Goal: Information Seeking & Learning: Learn about a topic

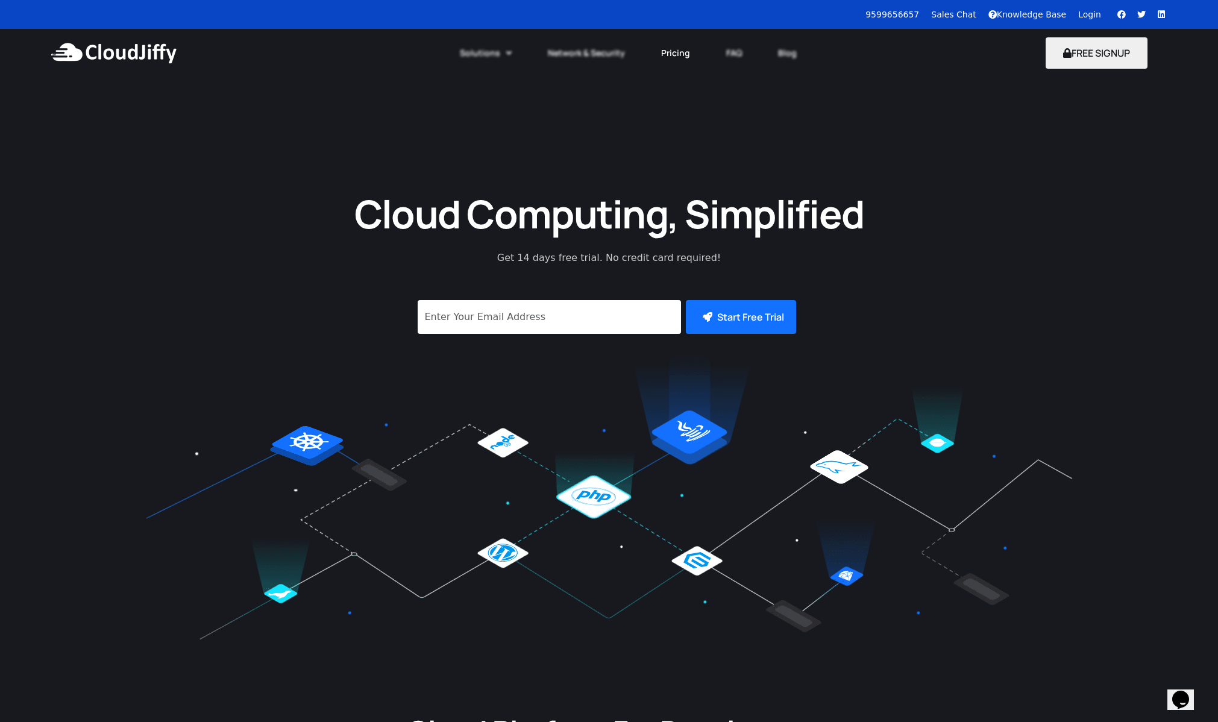
click at [678, 52] on link "Pricing" at bounding box center [675, 53] width 65 height 27
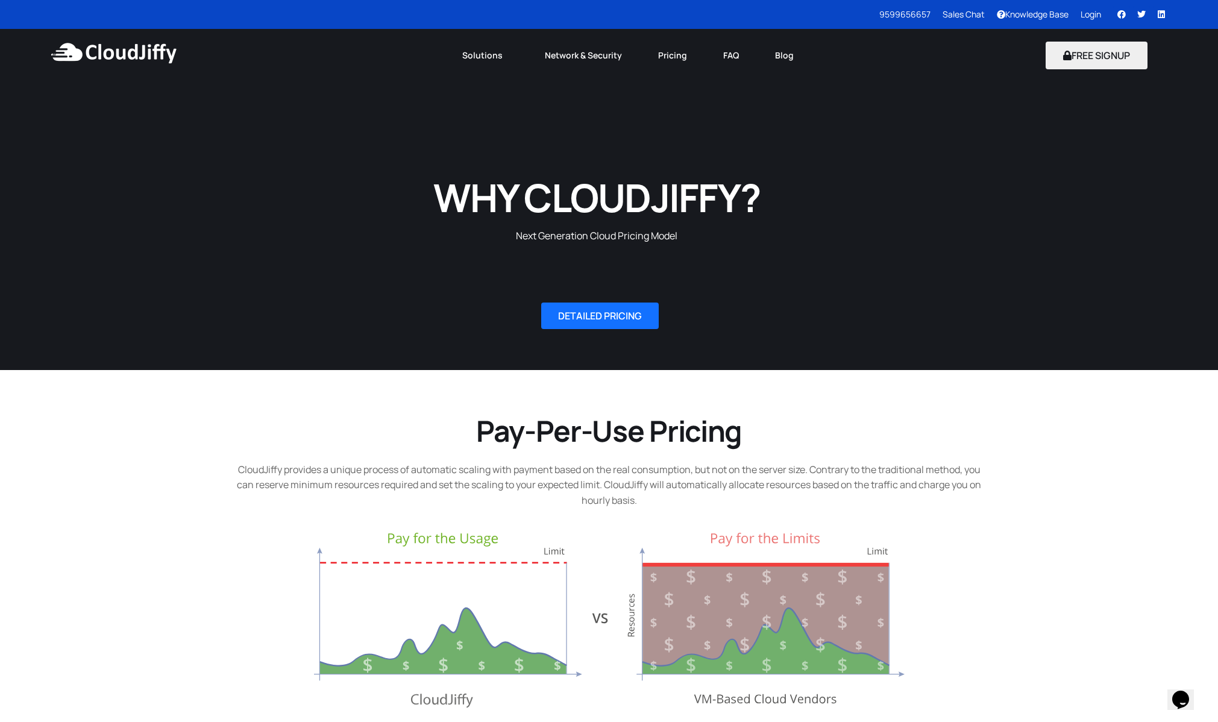
click at [869, 268] on div "DETAILED PRICING" at bounding box center [609, 316] width 1218 height 108
click at [732, 51] on link "FAQ" at bounding box center [731, 55] width 52 height 27
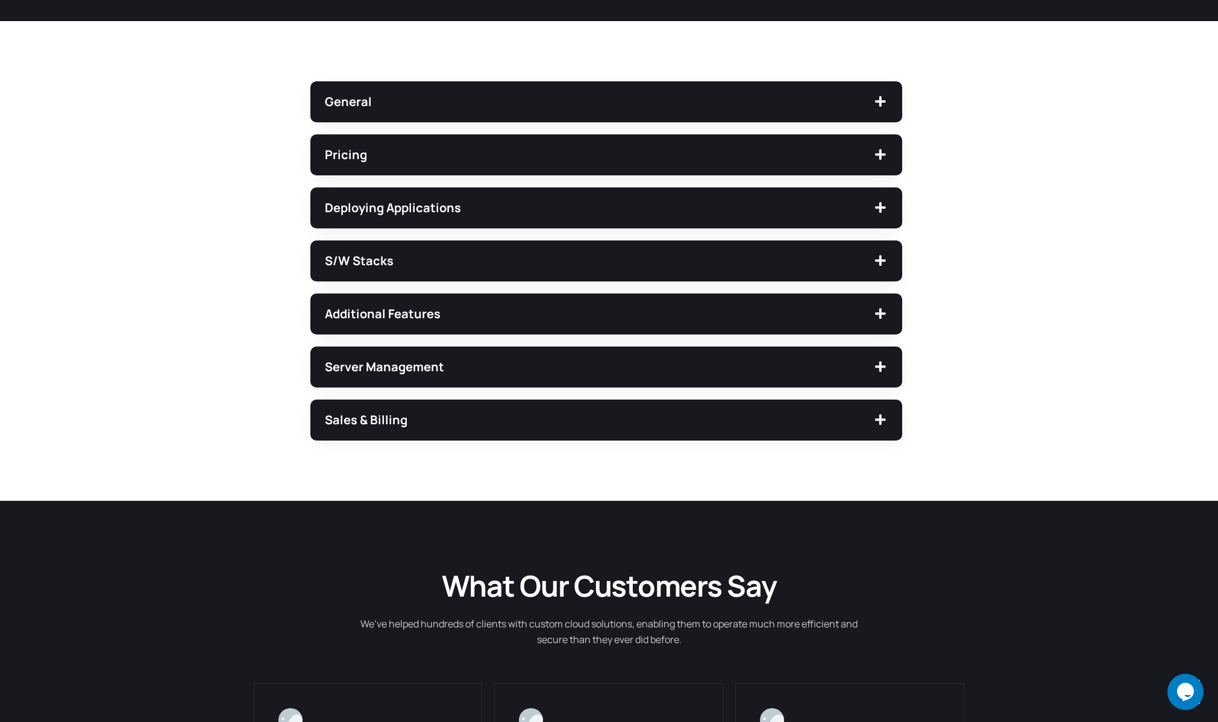
click at [357, 267] on span "S/W Stacks" at bounding box center [599, 261] width 548 height 12
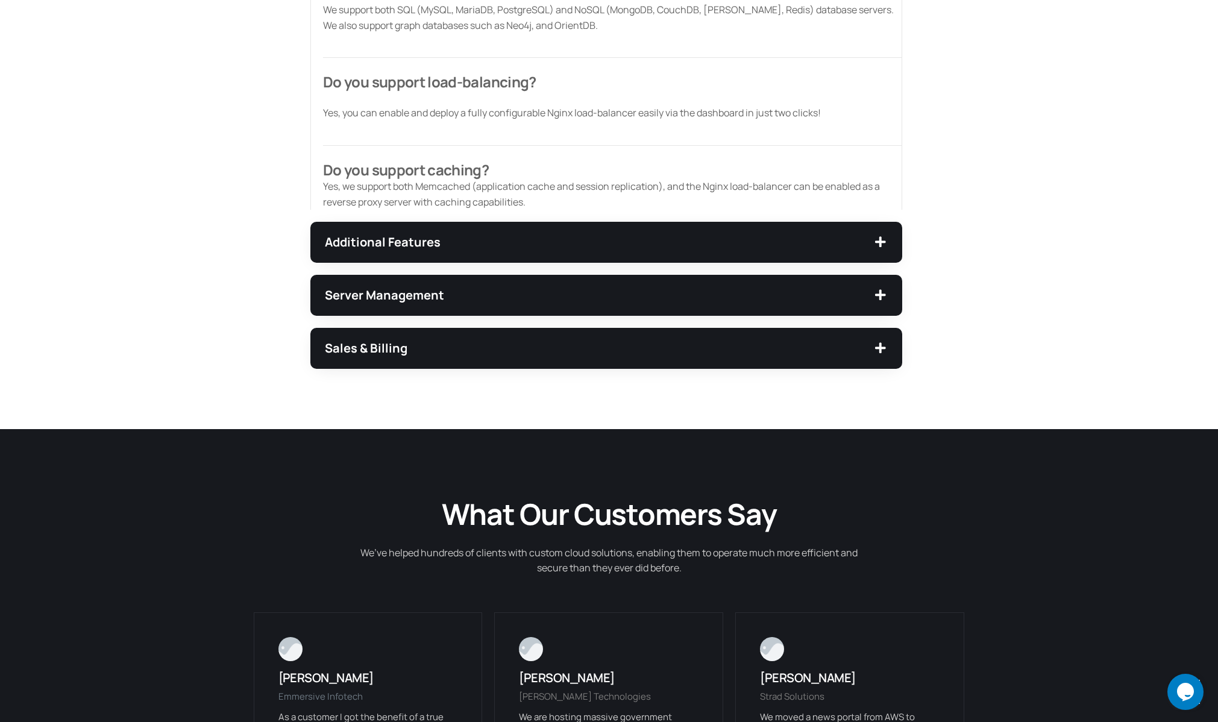
scroll to position [885, 0]
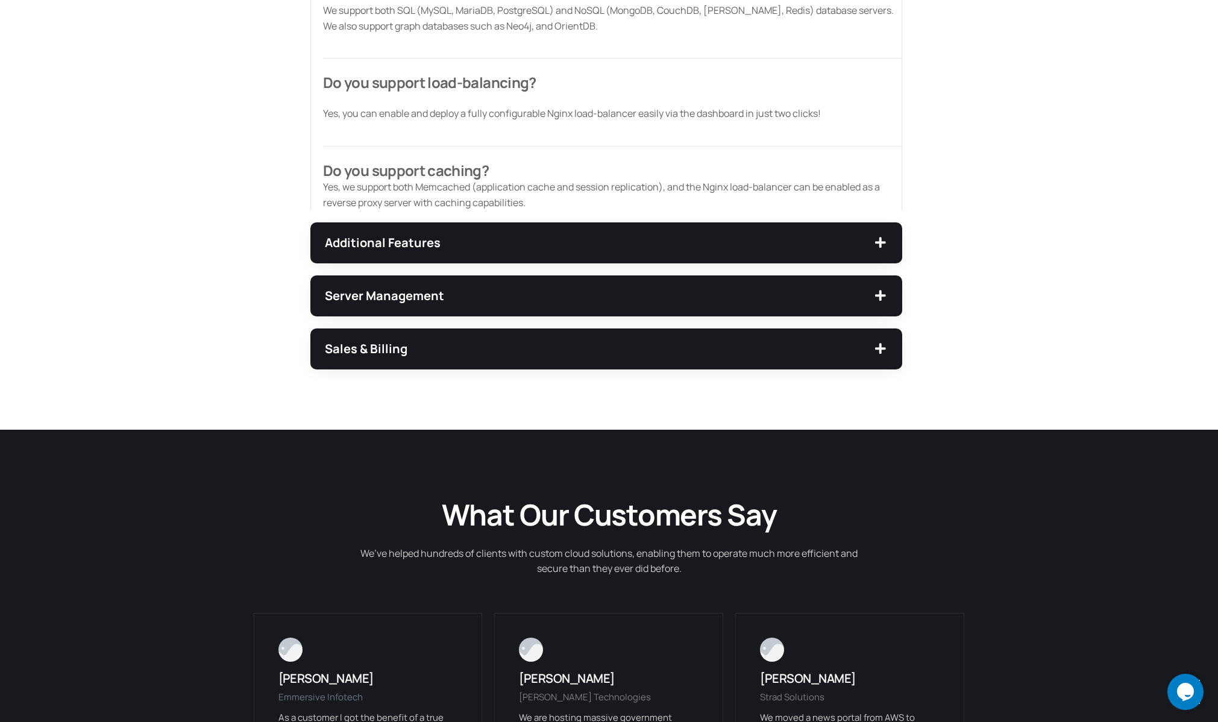
click at [400, 343] on span "Sales & Billing" at bounding box center [599, 349] width 548 height 12
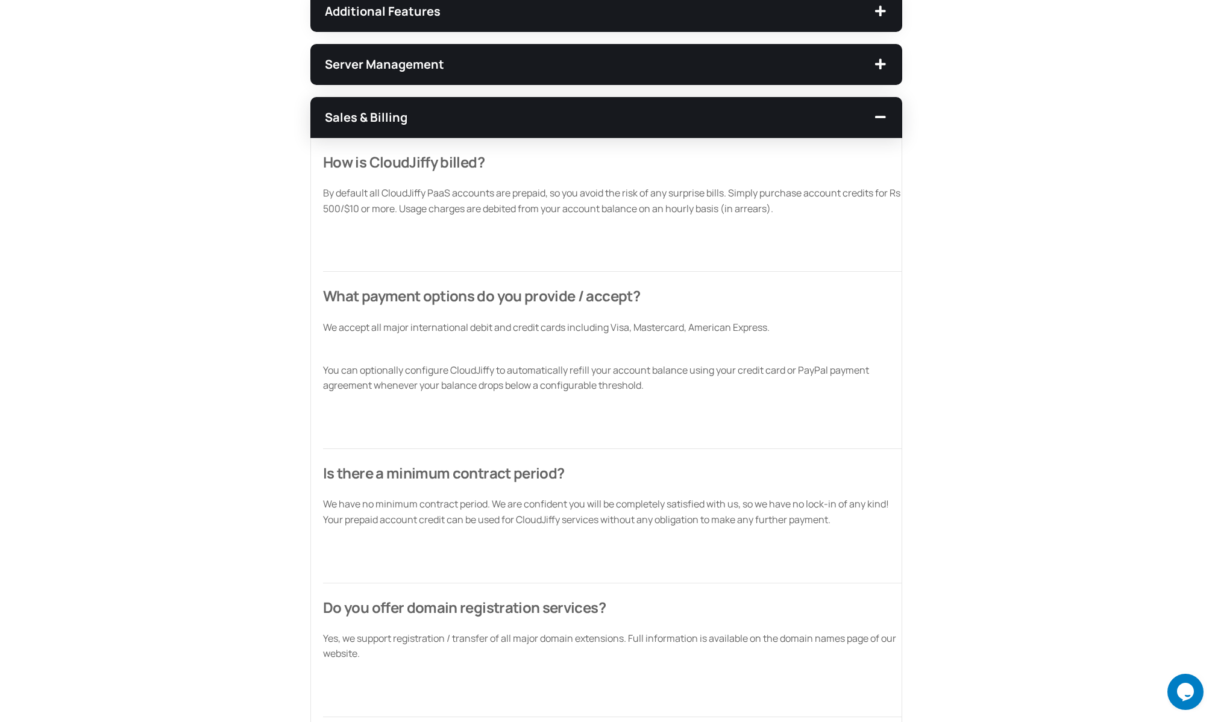
scroll to position [553, 0]
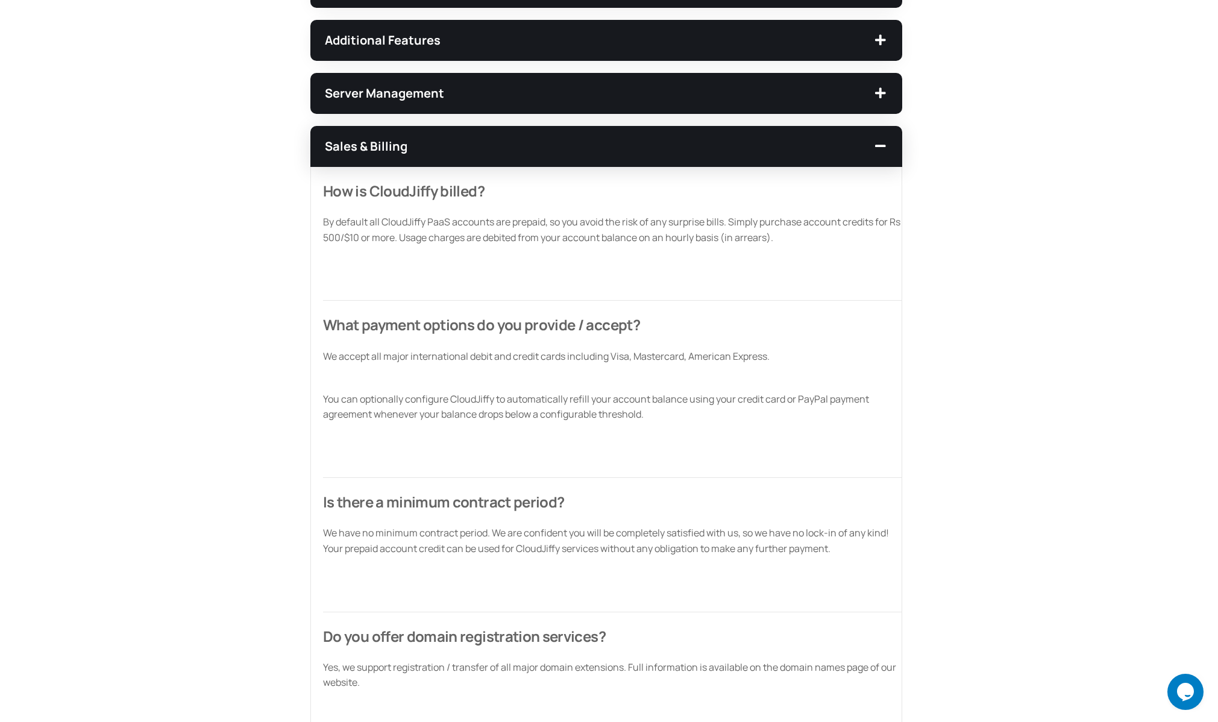
click at [419, 96] on span "Server Management" at bounding box center [599, 93] width 548 height 12
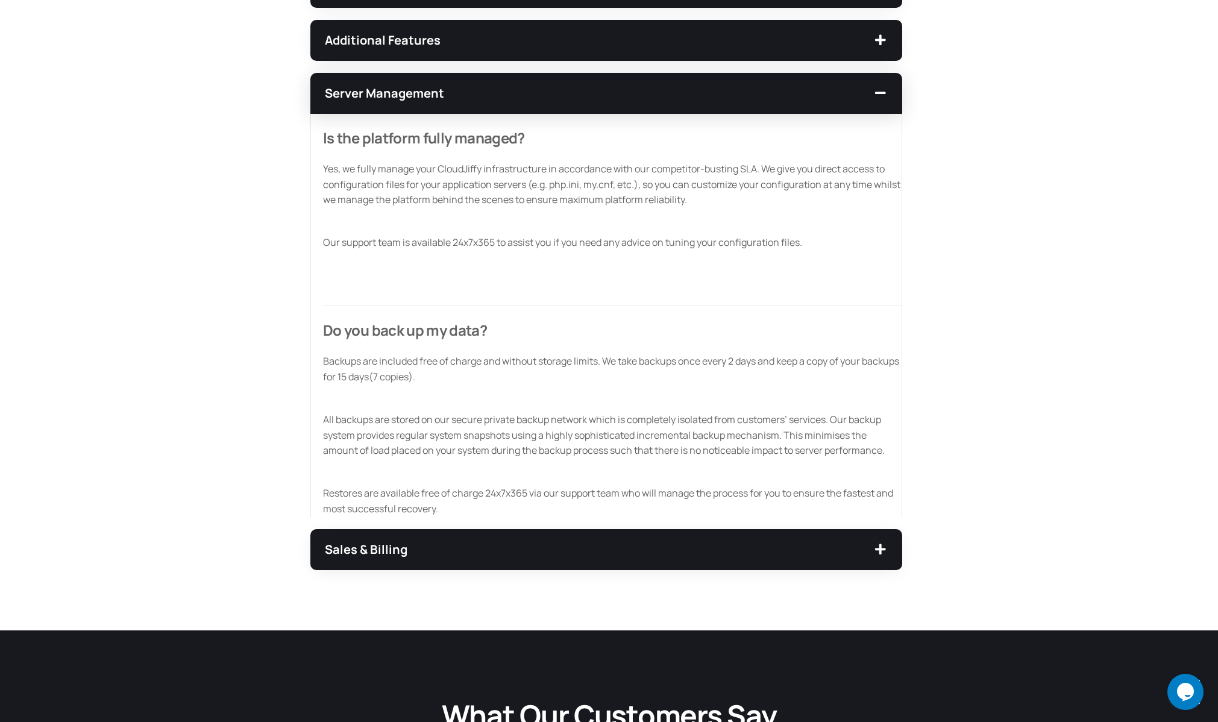
click at [412, 51] on div "Additional Features" at bounding box center [606, 40] width 592 height 41
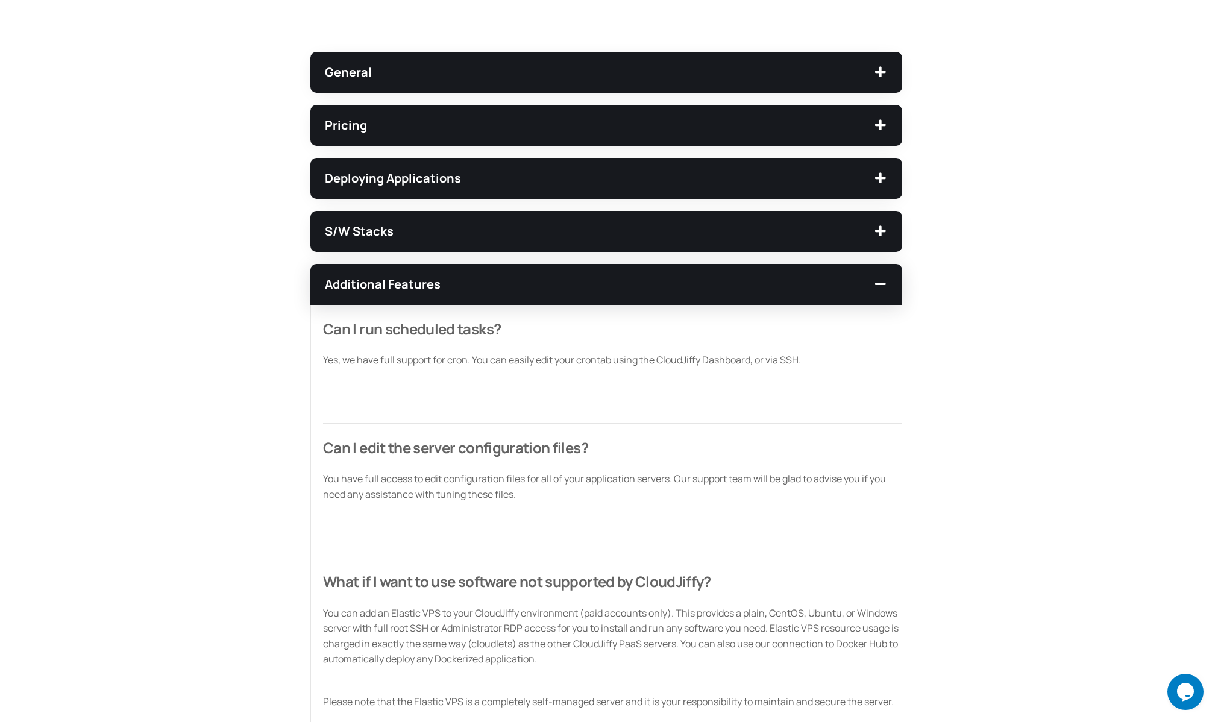
scroll to position [233, 0]
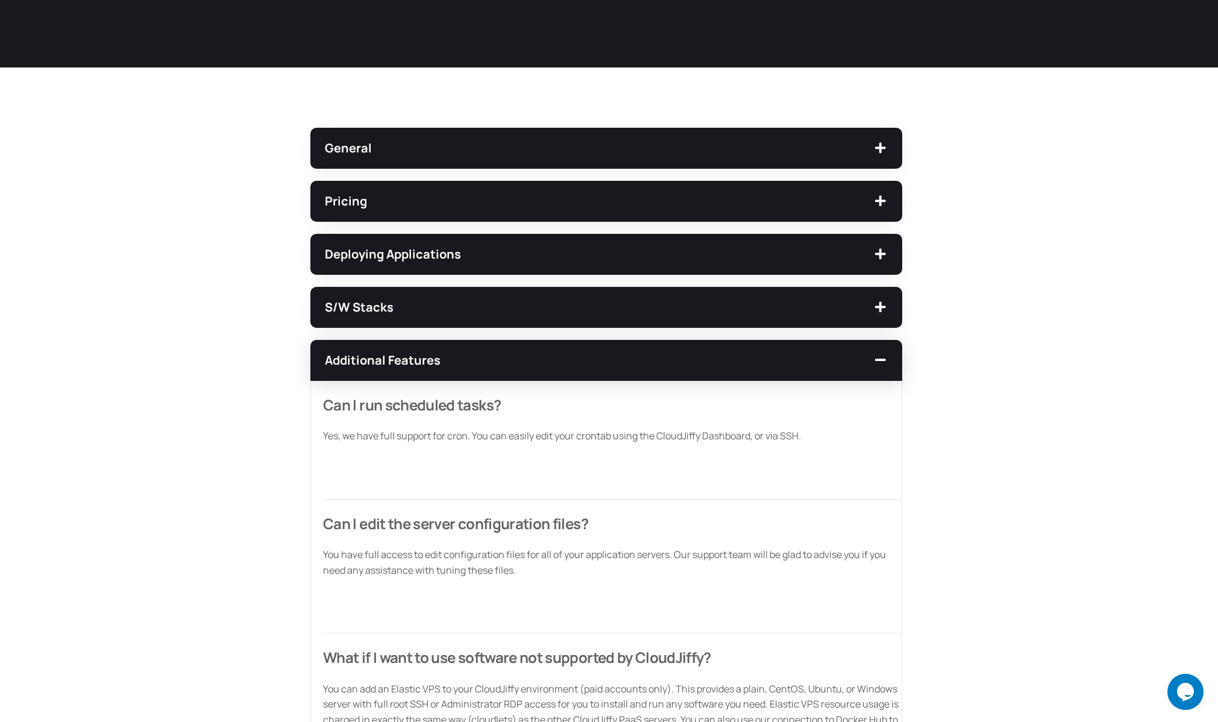
click at [369, 131] on div "General" at bounding box center [606, 148] width 592 height 41
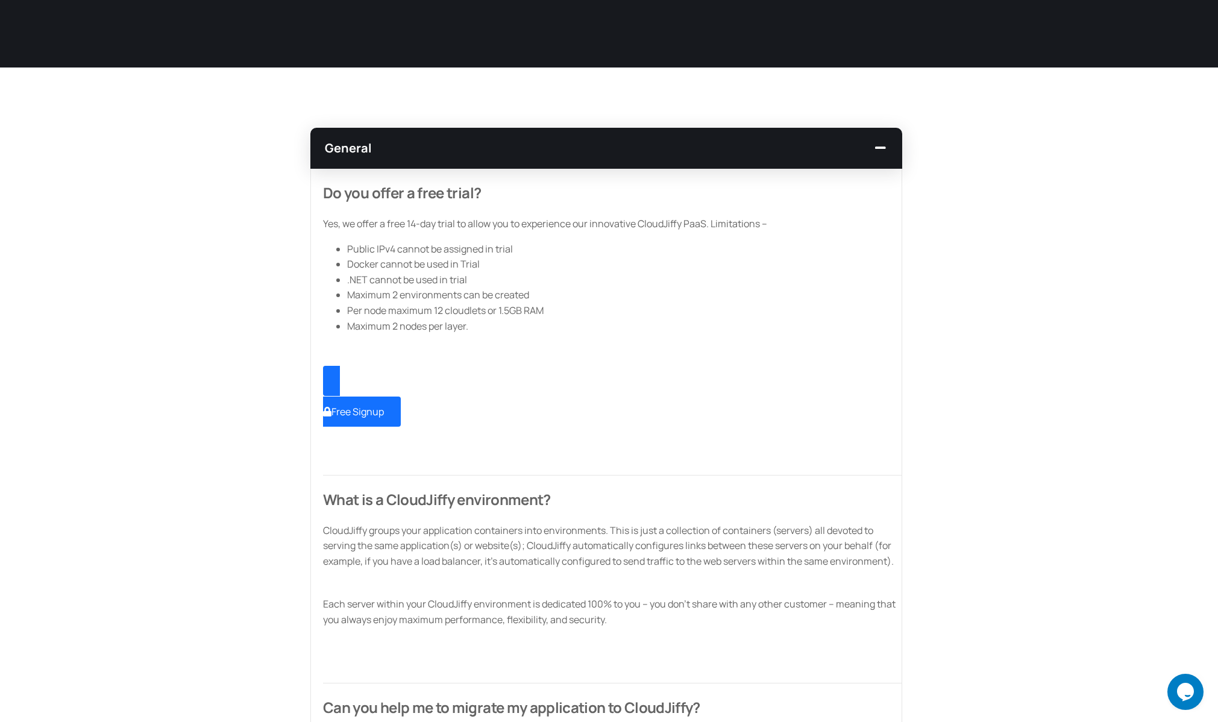
click at [643, 262] on li "Docker cannot be used in Trial" at bounding box center [624, 265] width 555 height 16
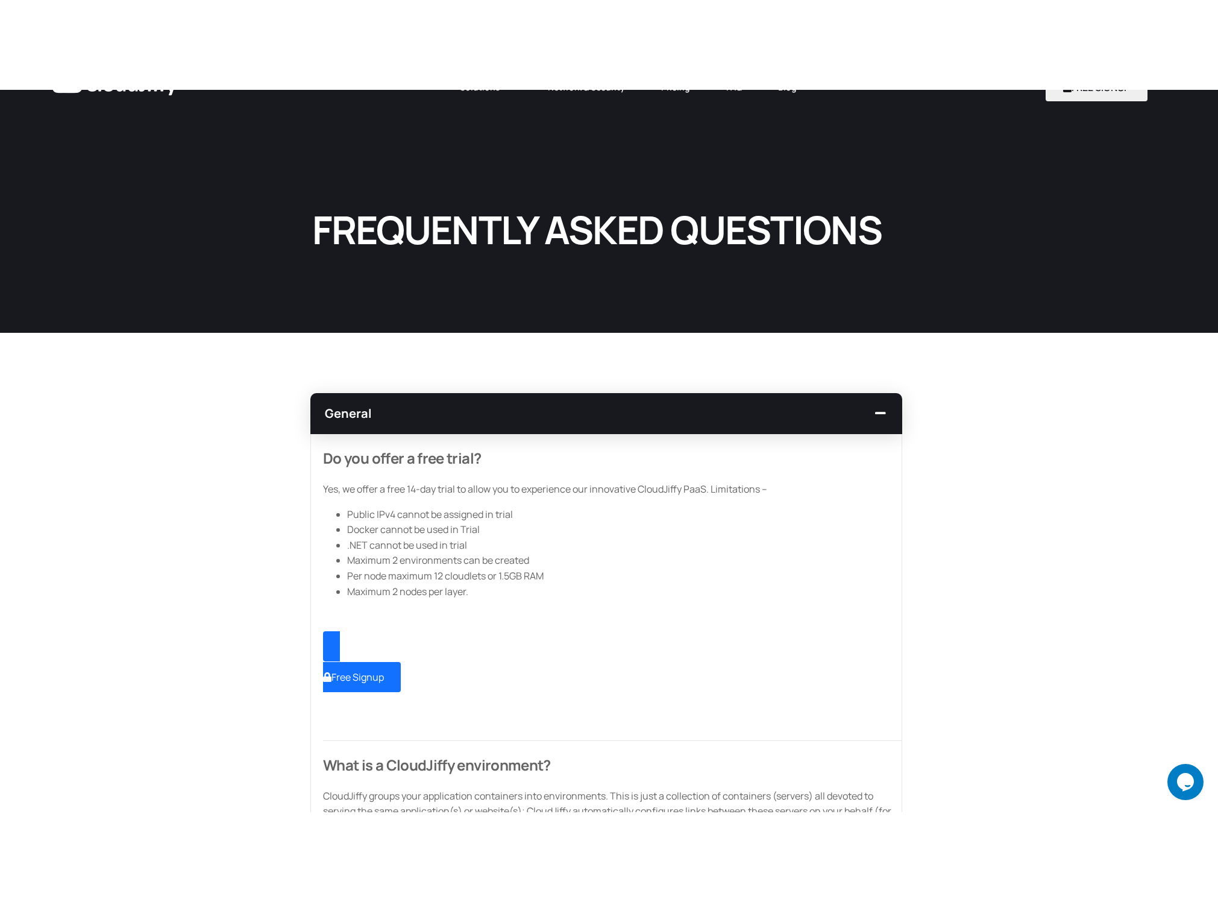
scroll to position [0, 0]
